Goal: Information Seeking & Learning: Learn about a topic

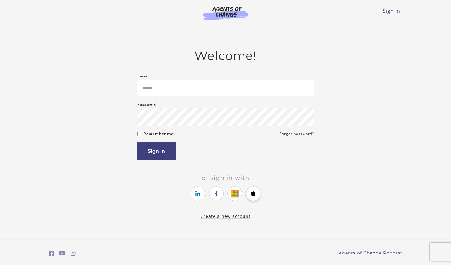
click at [254, 199] on link "https://courses.thinkific.com/users/auth/apple?ss%5Breferral%5D=&ss%5Buser_retu…" at bounding box center [253, 194] width 15 height 15
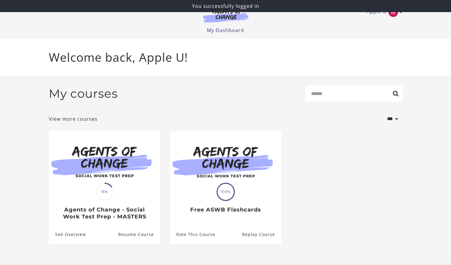
scroll to position [5, 0]
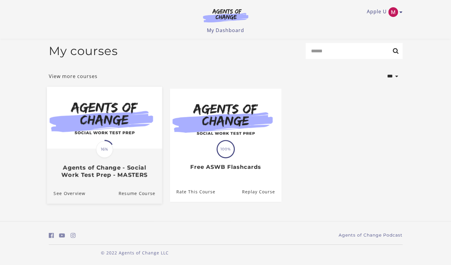
click at [102, 123] on img at bounding box center [104, 118] width 115 height 62
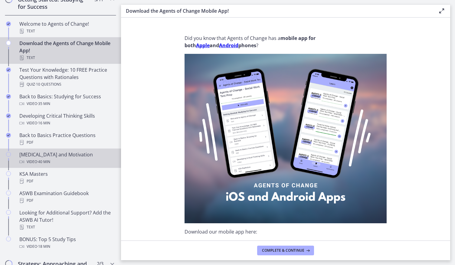
scroll to position [125, 0]
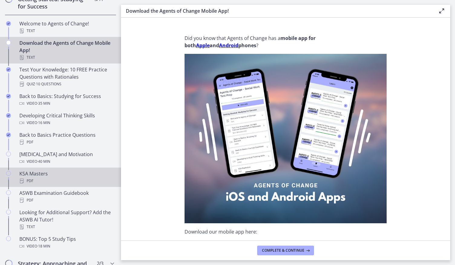
click at [54, 175] on div "KSA Masters PDF" at bounding box center [66, 177] width 94 height 15
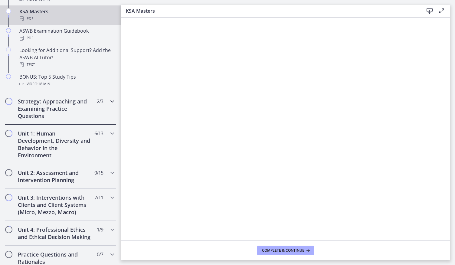
scroll to position [288, 0]
click at [109, 100] on icon "Chapters" at bounding box center [112, 101] width 7 height 7
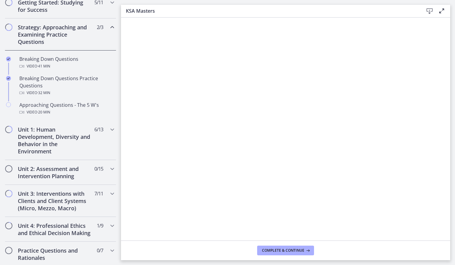
scroll to position [124, 0]
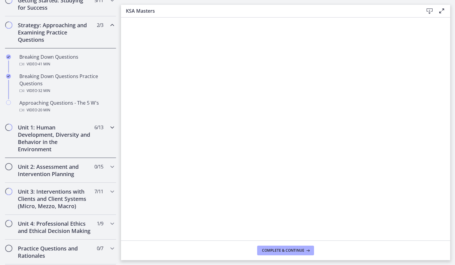
click at [109, 125] on icon "Chapters" at bounding box center [112, 127] width 7 height 7
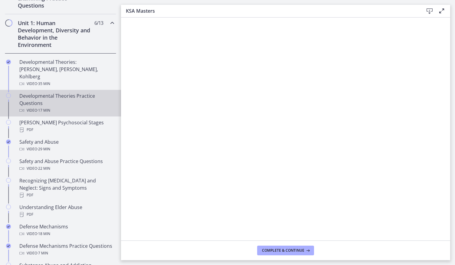
scroll to position [149, 0]
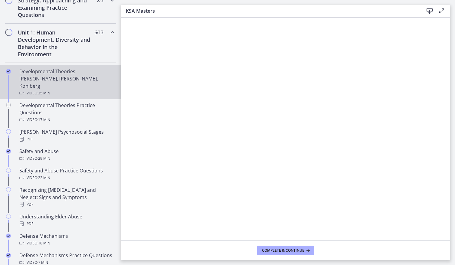
click at [62, 71] on div "Developmental Theories: [PERSON_NAME], [PERSON_NAME], Kohlberg Video · 35 min" at bounding box center [66, 82] width 94 height 29
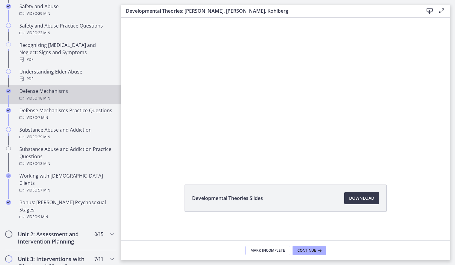
scroll to position [293, 0]
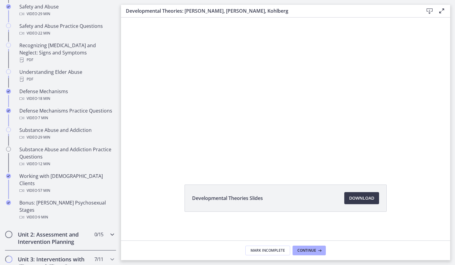
click at [109, 231] on icon "Chapters" at bounding box center [112, 234] width 7 height 7
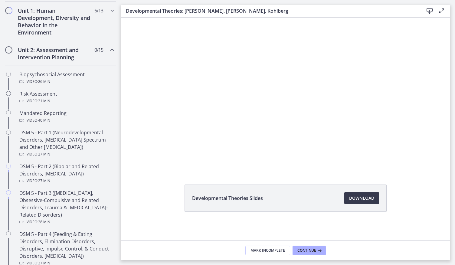
scroll to position [170, 0]
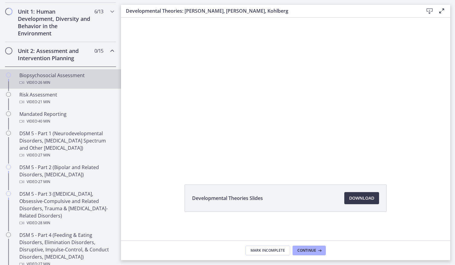
click at [71, 75] on div "Biopsychosocial Assessment Video · 26 min" at bounding box center [66, 79] width 94 height 15
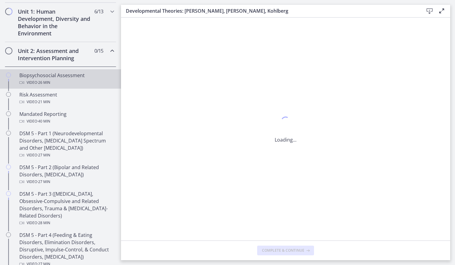
scroll to position [0, 0]
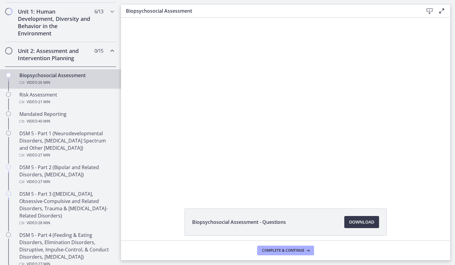
click at [195, 127] on div at bounding box center [285, 106] width 317 height 177
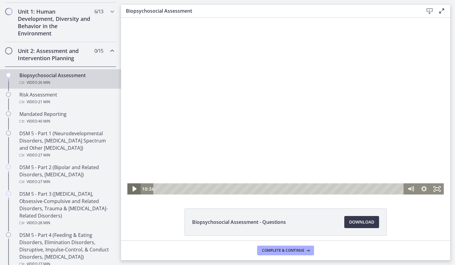
click at [128, 189] on icon "Play Video" at bounding box center [135, 188] width 16 height 13
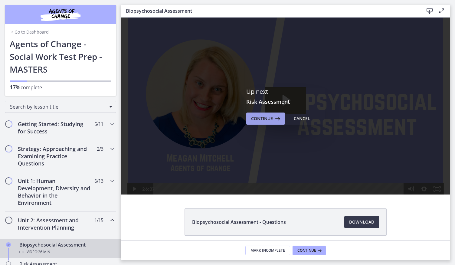
click at [253, 116] on span "Continue" at bounding box center [262, 118] width 22 height 7
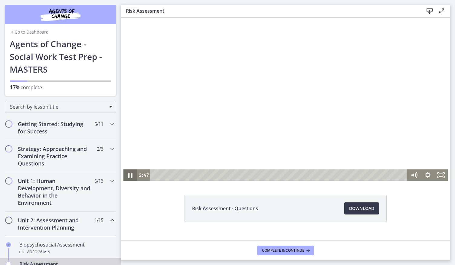
click at [131, 176] on icon "Pause" at bounding box center [130, 175] width 16 height 14
click at [129, 176] on icon "Play Video" at bounding box center [131, 175] width 4 height 6
click at [128, 176] on icon "Pause" at bounding box center [130, 175] width 5 height 5
click at [129, 176] on icon "Play Video" at bounding box center [131, 175] width 4 height 6
click at [128, 176] on icon "Pause" at bounding box center [130, 175] width 5 height 5
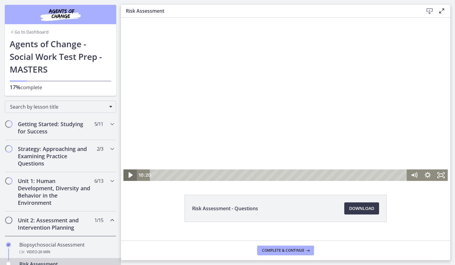
click at [129, 176] on icon "Play Video" at bounding box center [131, 175] width 4 height 6
click at [128, 176] on icon "Pause" at bounding box center [130, 175] width 5 height 5
click at [129, 176] on icon "Play Video" at bounding box center [131, 175] width 4 height 6
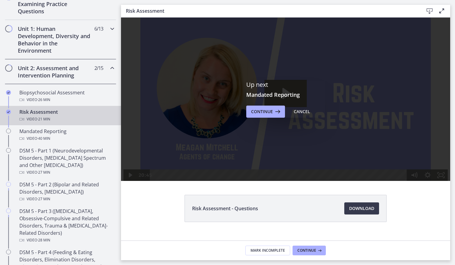
scroll to position [153, 0]
click at [253, 113] on span "Continue" at bounding box center [262, 111] width 22 height 7
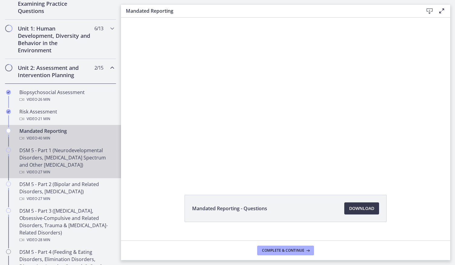
click at [62, 152] on div "DSM 5 - Part 1 (Neurodevelopmental Disorders, [MEDICAL_DATA] Spectrum and Other…" at bounding box center [66, 161] width 94 height 29
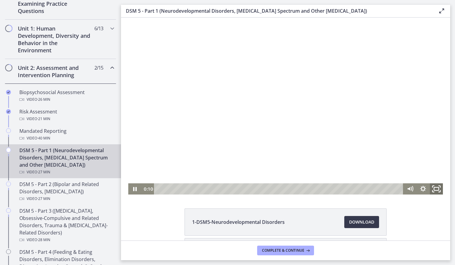
click at [431, 188] on icon "Fullscreen" at bounding box center [437, 188] width 16 height 13
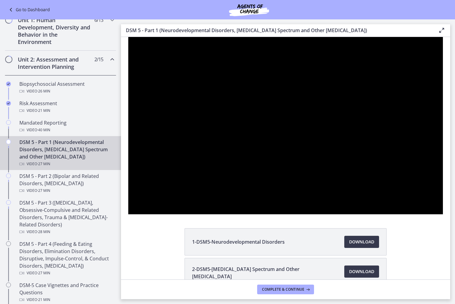
scroll to position [125, 0]
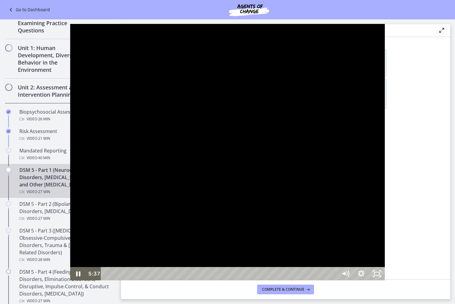
click at [131, 169] on div at bounding box center [227, 152] width 315 height 256
click at [70, 265] on div at bounding box center [227, 152] width 315 height 256
click at [91, 243] on div at bounding box center [227, 152] width 315 height 256
click at [69, 265] on icon "Play Video" at bounding box center [78, 273] width 19 height 16
click at [69, 265] on icon "Pause" at bounding box center [78, 273] width 19 height 16
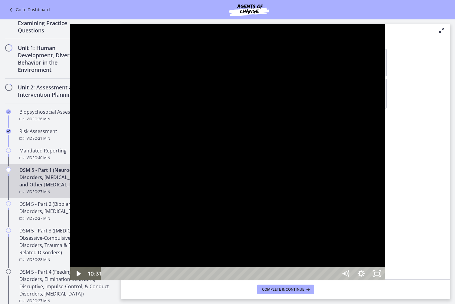
click at [70, 243] on div at bounding box center [227, 152] width 315 height 256
click at [70, 253] on div at bounding box center [227, 152] width 315 height 256
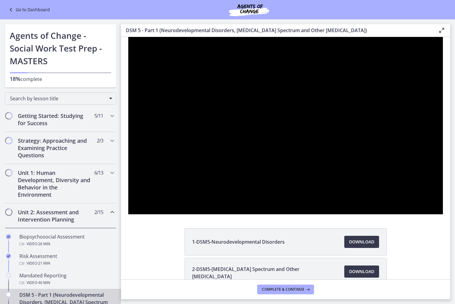
scroll to position [125, 0]
